Goal: Task Accomplishment & Management: Manage account settings

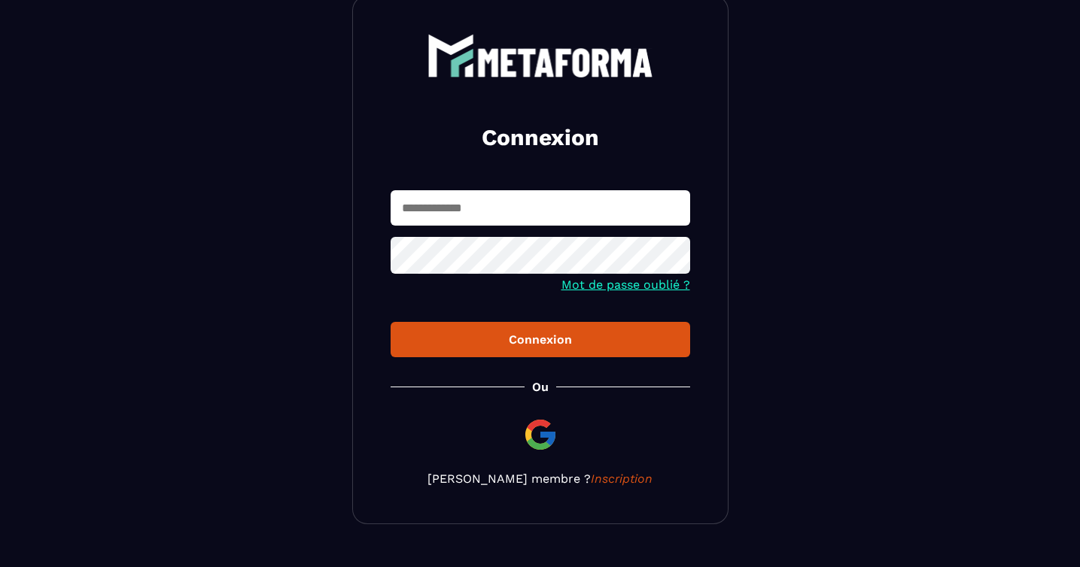
scroll to position [114, 0]
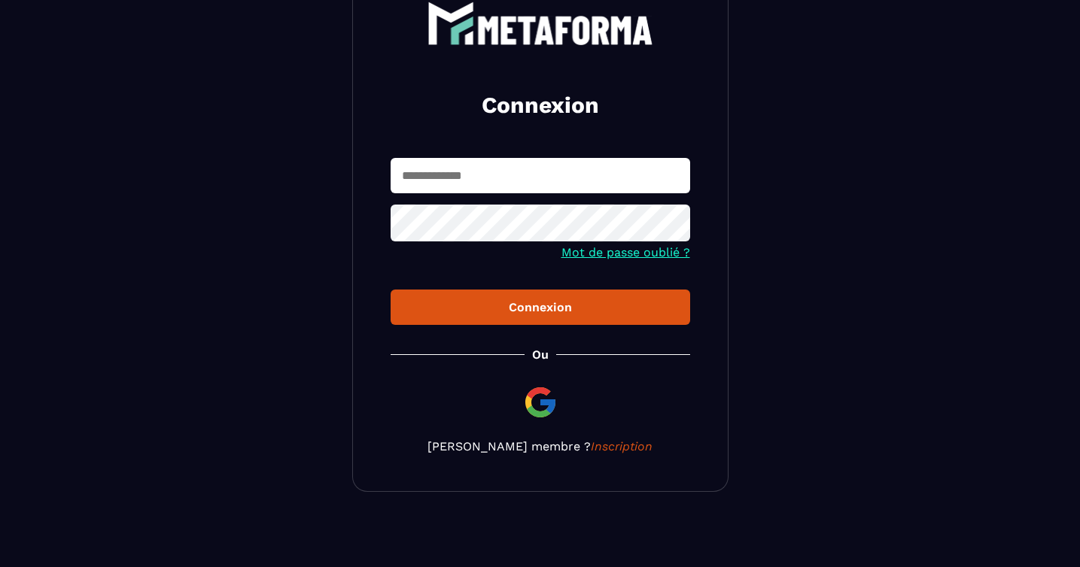
click at [548, 422] on div "Connexion Mot de passe oublié ? Connexion [PERSON_NAME] membre ? Inscription" at bounding box center [540, 227] width 376 height 529
click at [536, 393] on img at bounding box center [540, 403] width 36 height 36
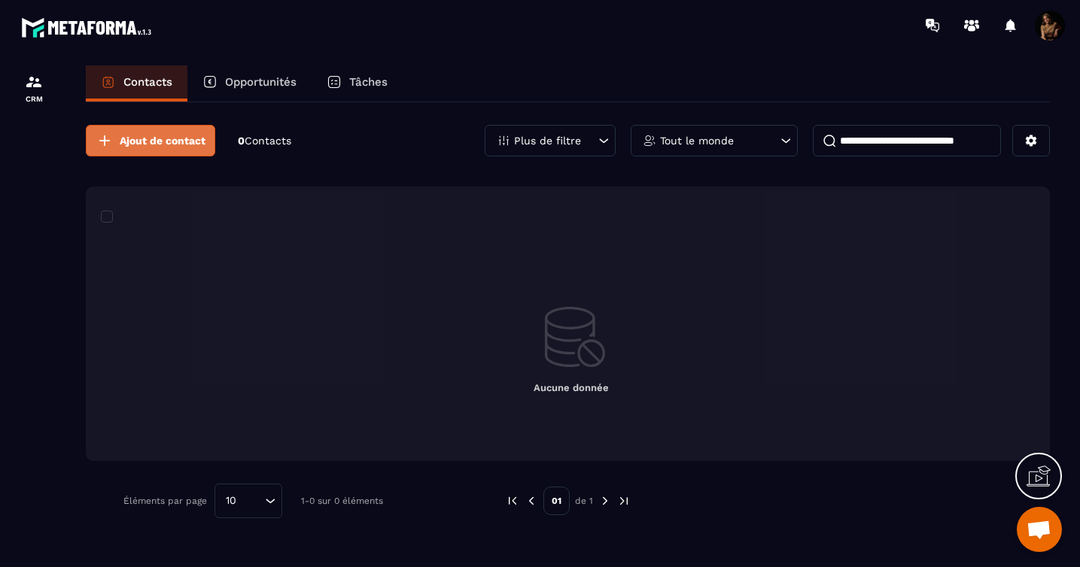
click at [157, 141] on span "Ajout de contact" at bounding box center [163, 140] width 86 height 15
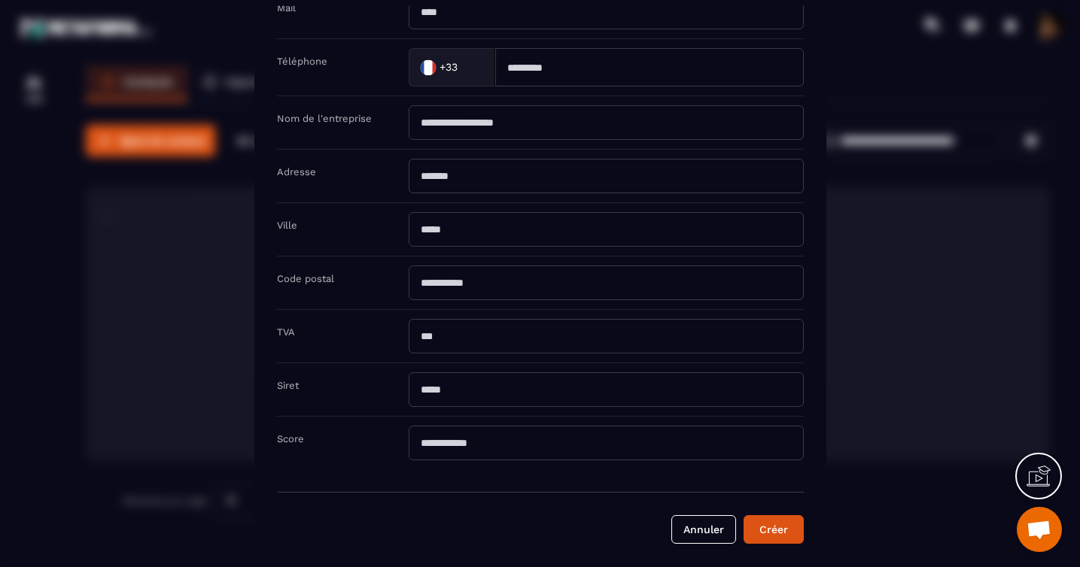
scroll to position [205, 0]
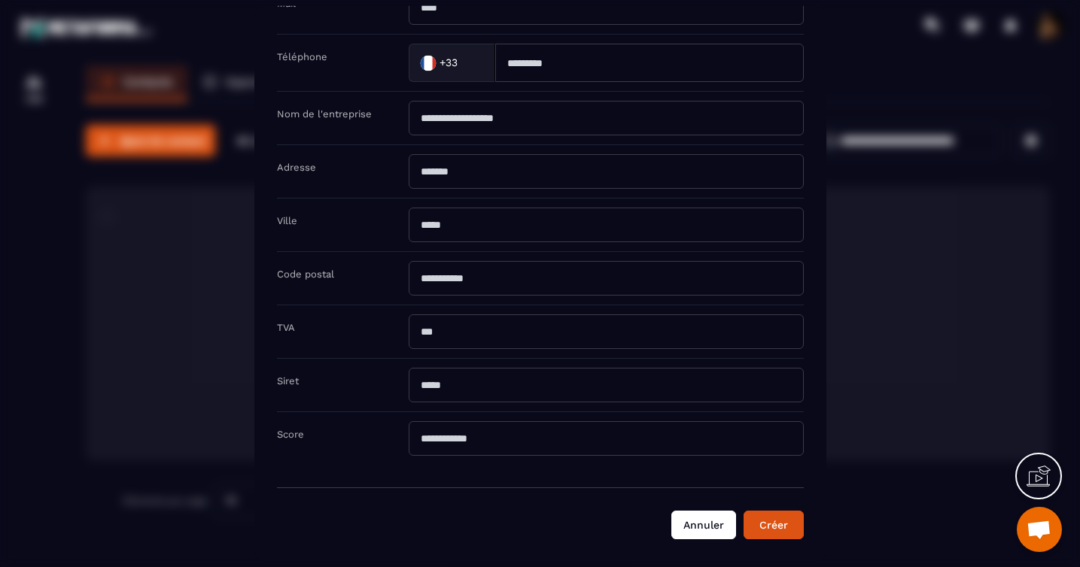
click at [702, 522] on button "Annuler" at bounding box center [703, 525] width 65 height 29
